Goal: Find specific page/section: Find specific page/section

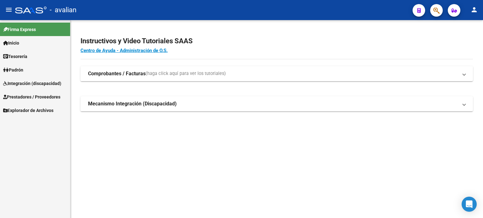
click at [27, 59] on span "Tesorería" at bounding box center [15, 56] width 24 height 7
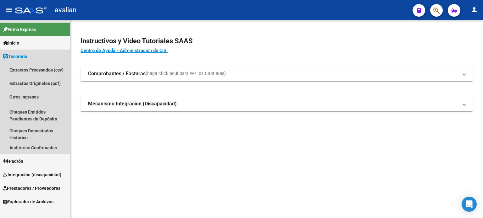
click at [25, 55] on span "Tesorería" at bounding box center [15, 56] width 24 height 7
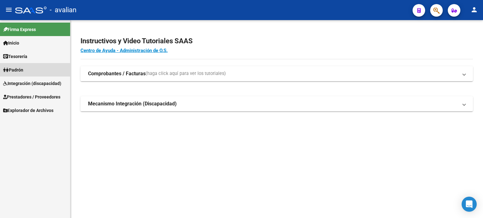
click at [30, 71] on link "Padrón" at bounding box center [35, 70] width 70 height 14
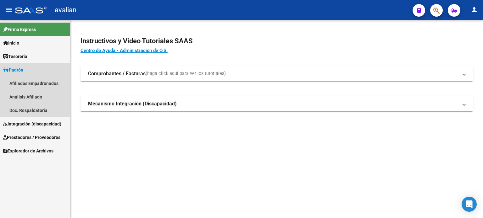
click at [30, 71] on link "Padrón" at bounding box center [35, 70] width 70 height 14
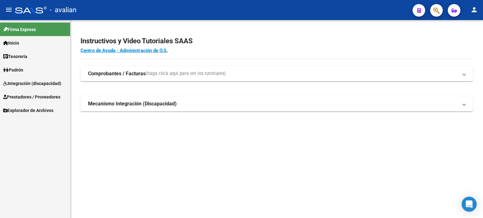
click at [31, 86] on span "Integración (discapacidad)" at bounding box center [32, 83] width 58 height 7
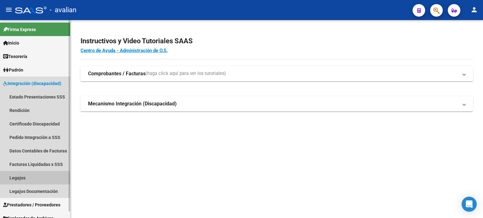
click at [27, 176] on link "Legajos" at bounding box center [35, 178] width 70 height 14
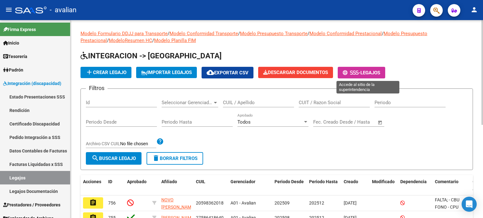
click at [358, 73] on icon at bounding box center [357, 72] width 3 height 5
